Goal: Information Seeking & Learning: Learn about a topic

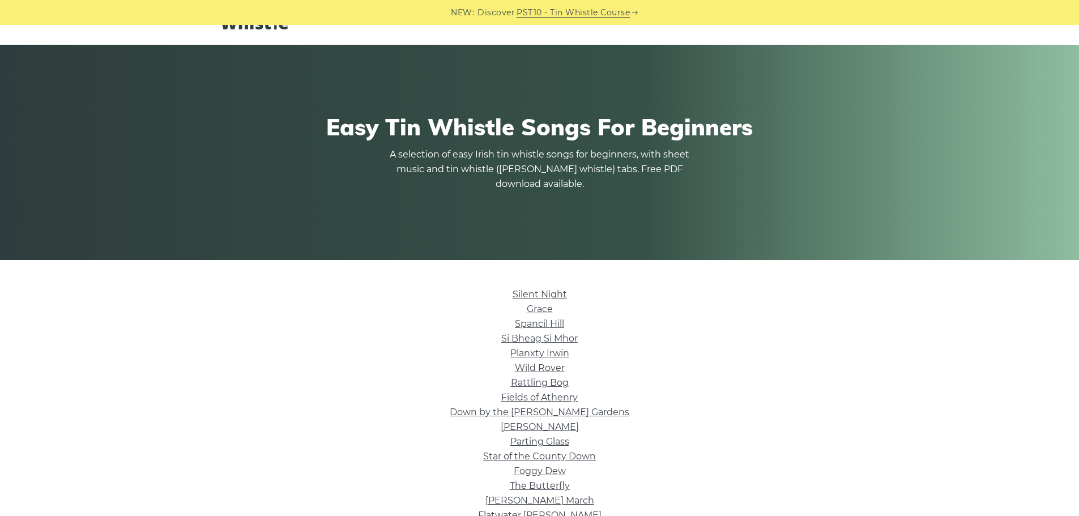
scroll to position [227, 0]
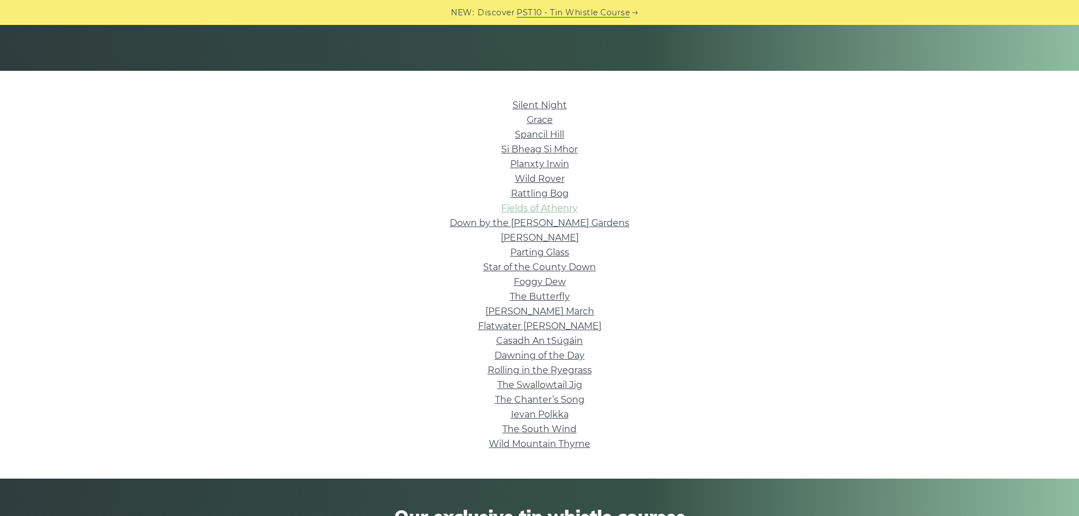
click at [516, 209] on link "Fields of Athenry" at bounding box center [539, 208] width 76 height 11
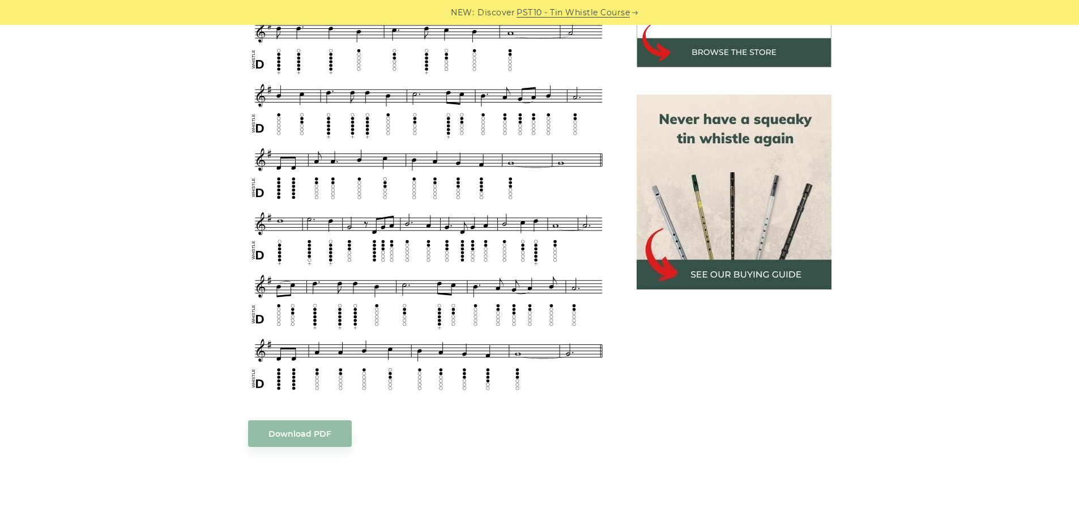
scroll to position [453, 0]
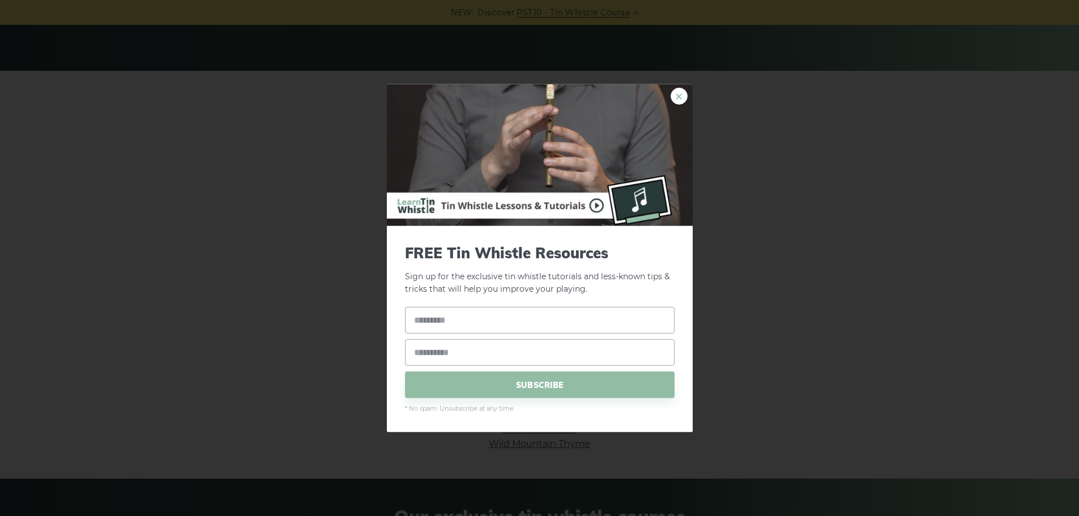
click at [679, 96] on link "×" at bounding box center [679, 95] width 17 height 17
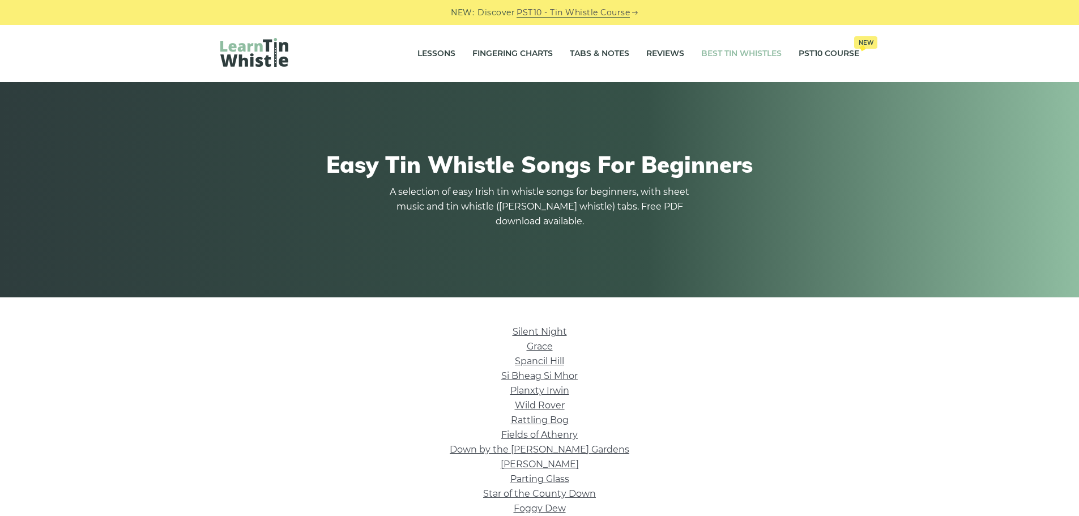
click at [736, 57] on link "Best Tin Whistles" at bounding box center [742, 54] width 80 height 28
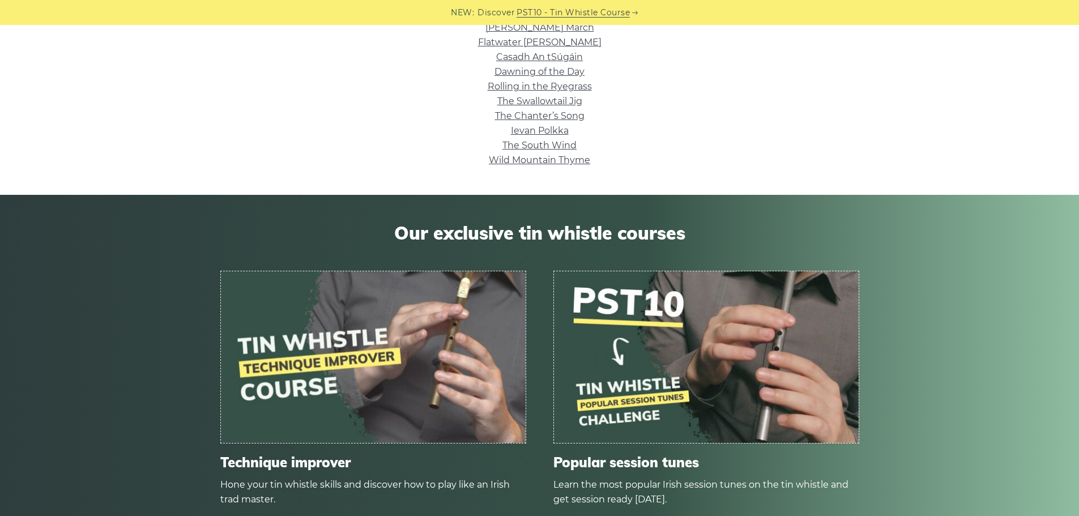
scroll to position [510, 0]
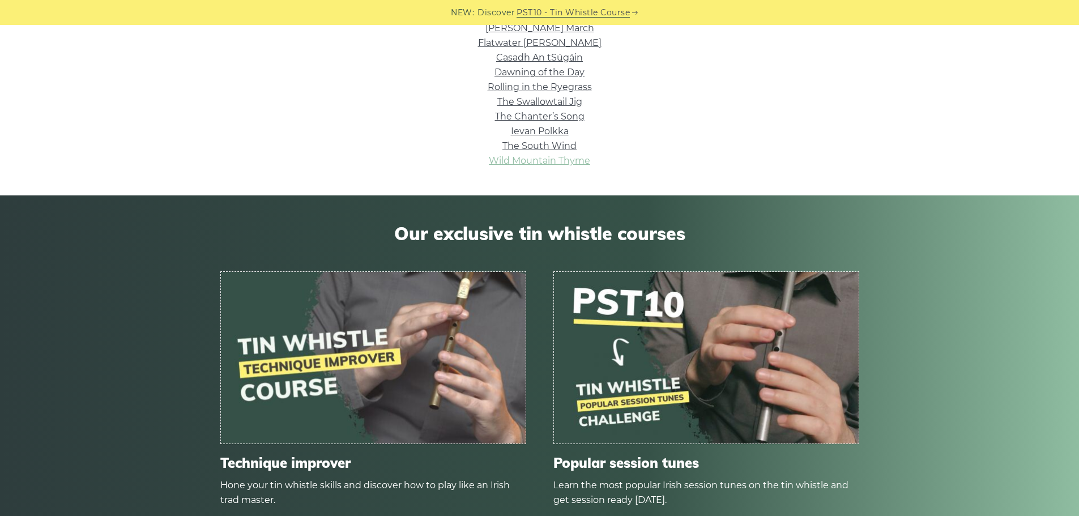
click at [501, 161] on link "Wild Mountain Thyme" at bounding box center [539, 160] width 101 height 11
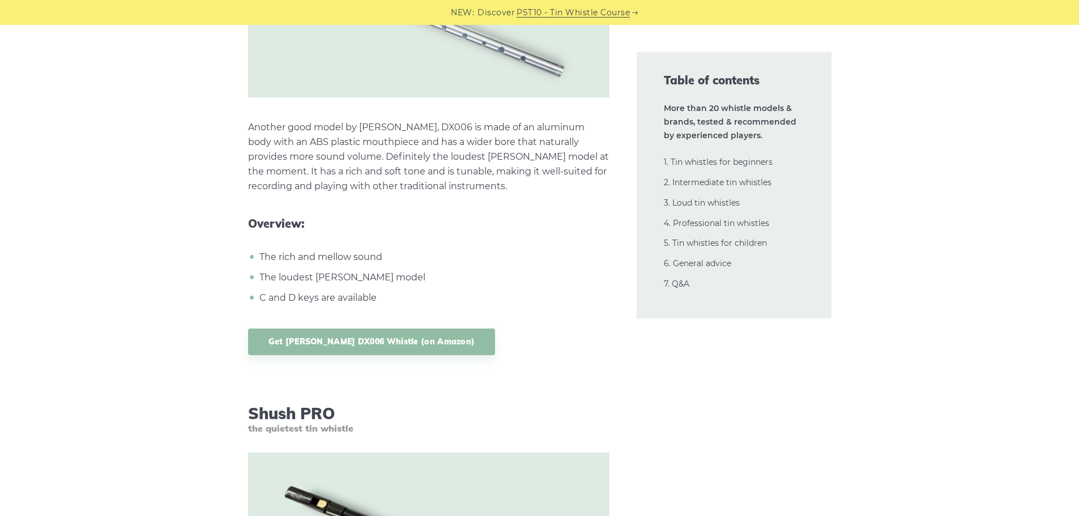
scroll to position [10767, 0]
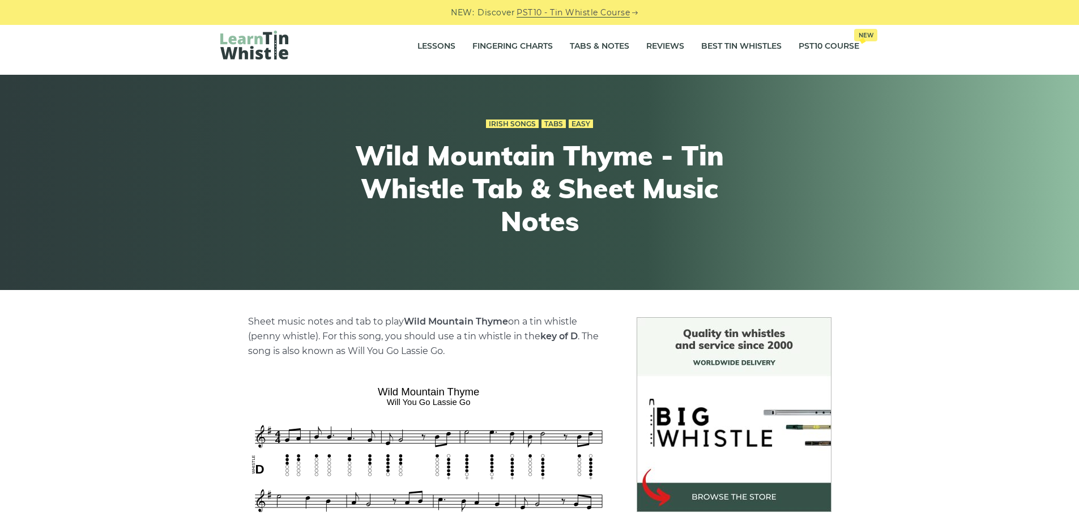
scroll to position [283, 0]
